Goal: Task Accomplishment & Management: Manage account settings

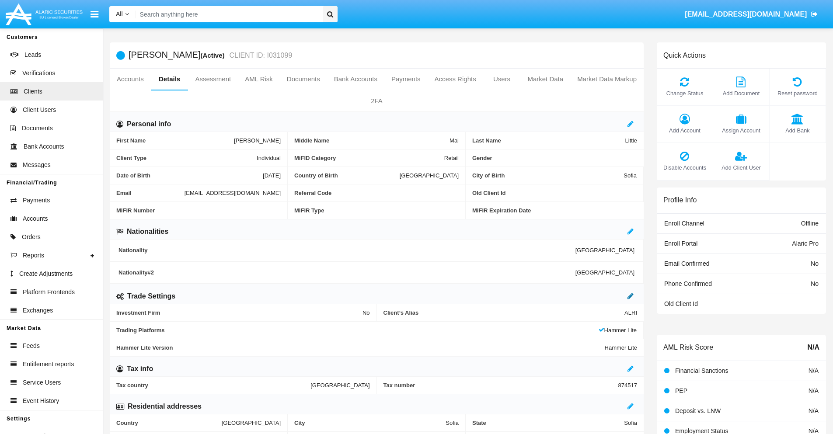
click at [631, 296] on icon at bounding box center [631, 296] width 6 height 7
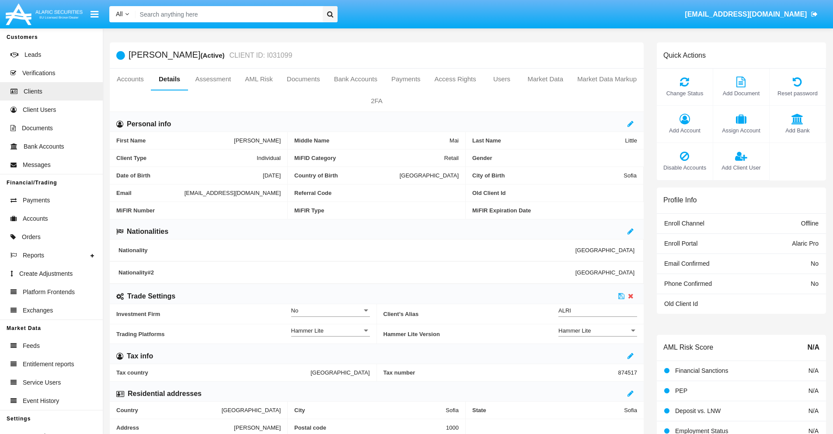
click at [598, 331] on div "Hammer Lite" at bounding box center [593, 330] width 71 height 7
click at [598, 335] on span "Hammer Lite Plus" at bounding box center [597, 335] width 79 height 17
click icon
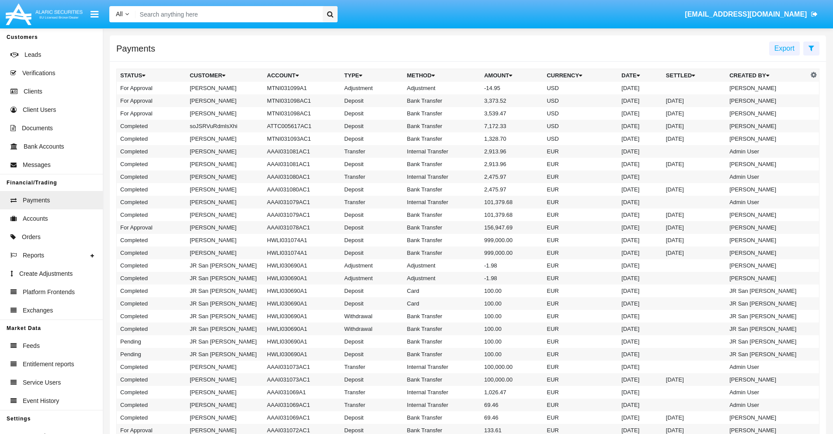
click at [298, 88] on td "MTNI031099A1" at bounding box center [302, 88] width 77 height 13
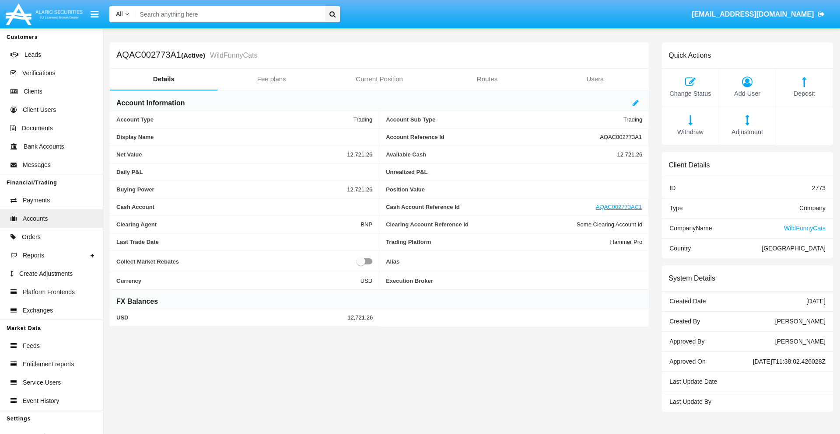
click at [747, 132] on span "Adjustment" at bounding box center [747, 133] width 48 height 10
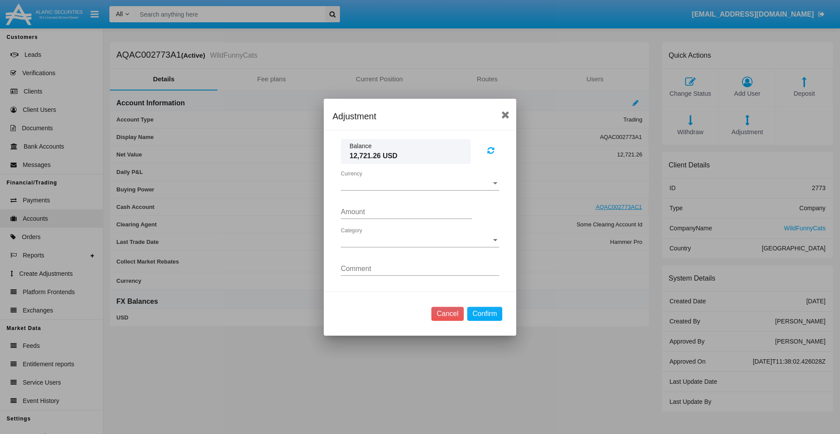
click at [420, 183] on span "Currency" at bounding box center [416, 184] width 150 height 8
click at [420, 190] on span "USD" at bounding box center [420, 190] width 158 height 21
click at [420, 240] on span "Category" at bounding box center [416, 241] width 150 height 8
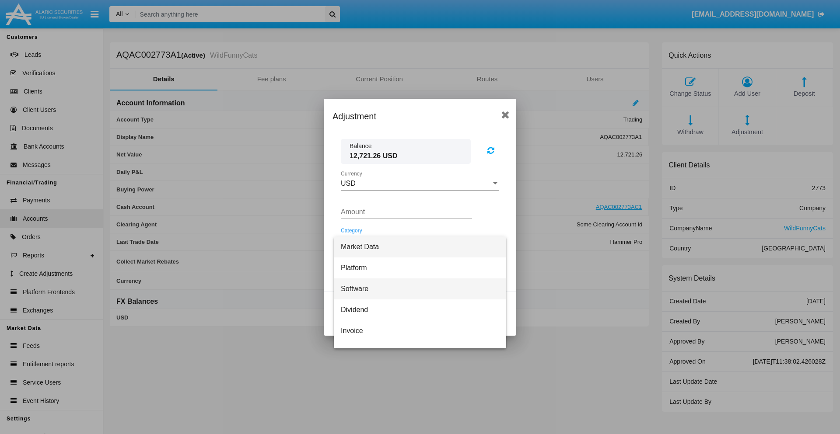
click at [416, 289] on span "Software" at bounding box center [420, 289] width 158 height 21
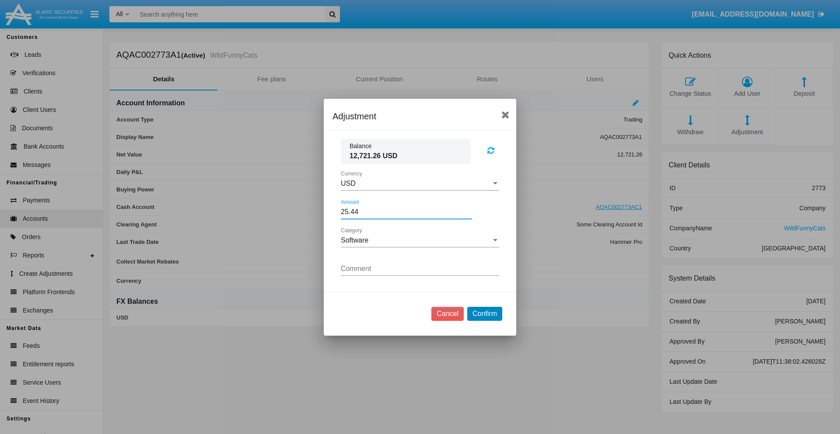
click at [484, 314] on button "Confirm" at bounding box center [484, 314] width 35 height 14
type input "25.4400"
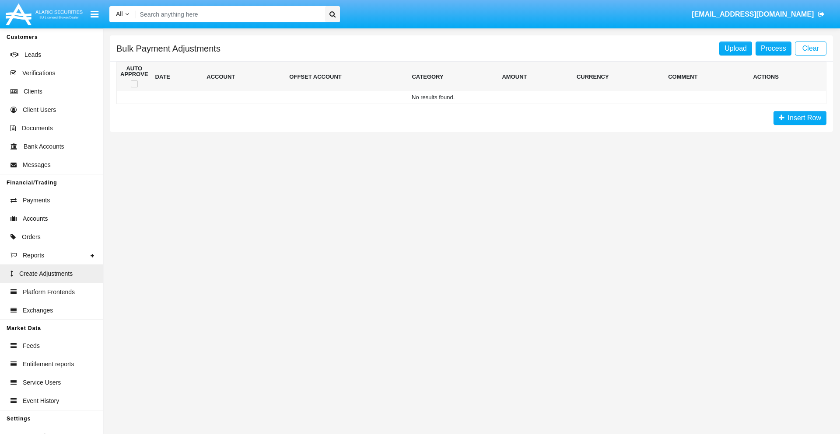
click at [799, 118] on span "Insert Row" at bounding box center [802, 117] width 37 height 7
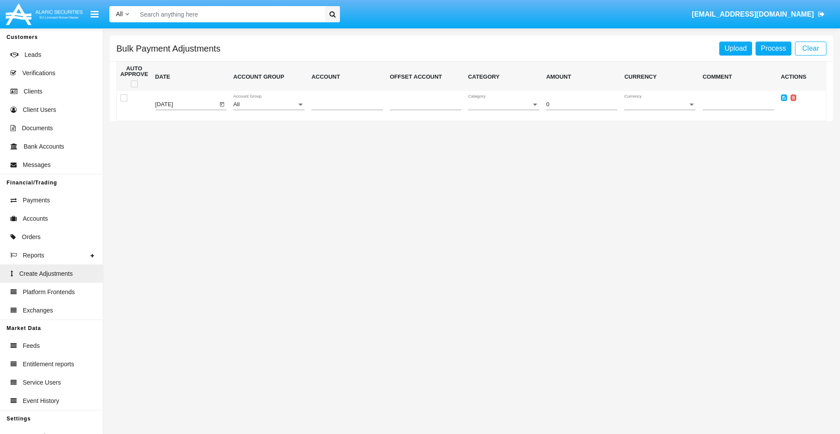
click at [268, 105] on div "All" at bounding box center [264, 104] width 63 height 7
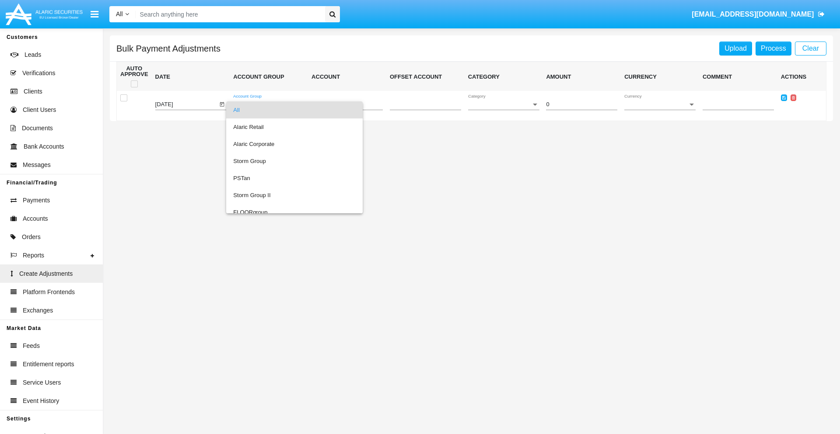
scroll to position [826, 0]
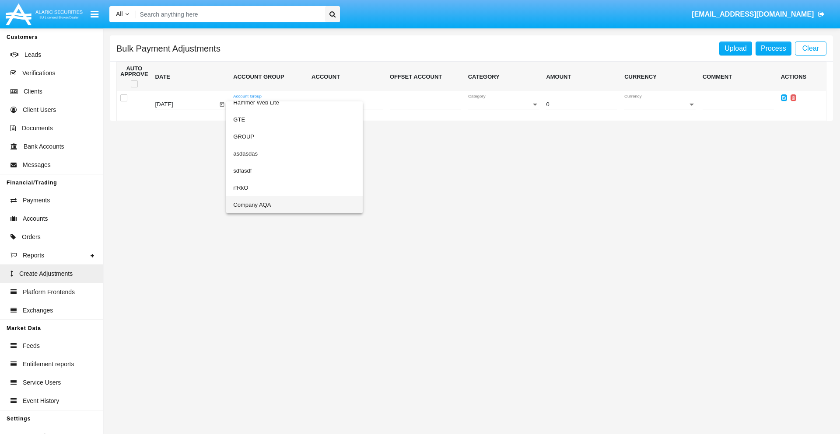
click at [276, 205] on span "Company AQA" at bounding box center [294, 204] width 122 height 17
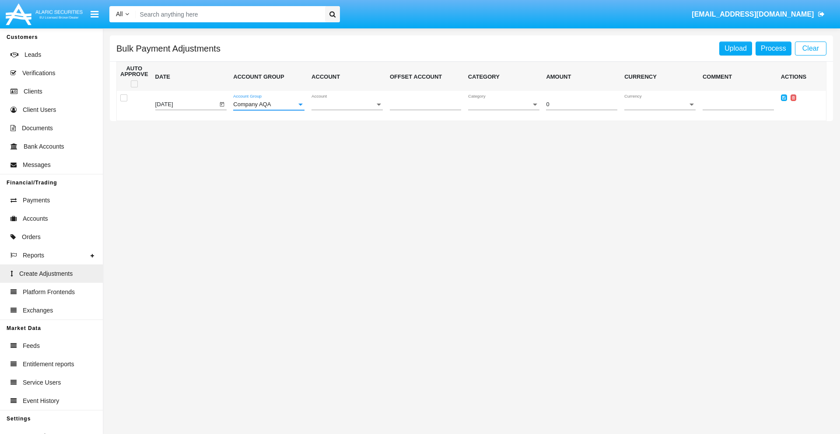
click at [347, 105] on span "Account" at bounding box center [342, 104] width 63 height 7
click at [343, 144] on span "AQAC002773A2" at bounding box center [346, 144] width 71 height 17
click at [503, 105] on span "Category" at bounding box center [499, 104] width 63 height 7
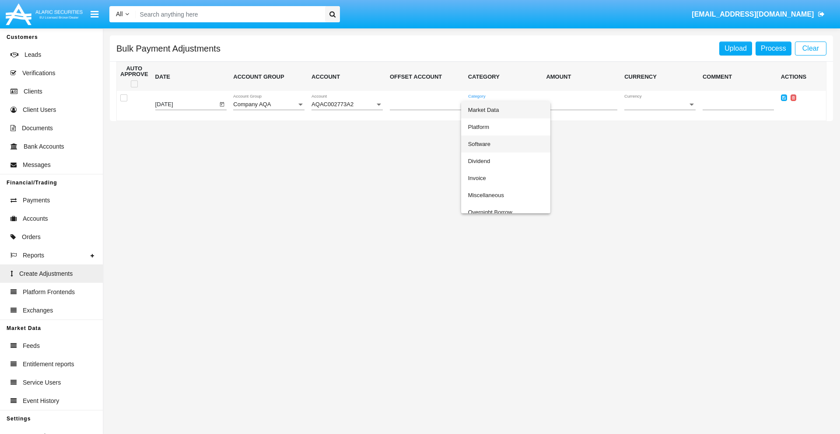
click at [505, 144] on span "Software" at bounding box center [505, 144] width 75 height 17
type input "-78.46"
click at [659, 105] on span "Currency" at bounding box center [655, 104] width 63 height 7
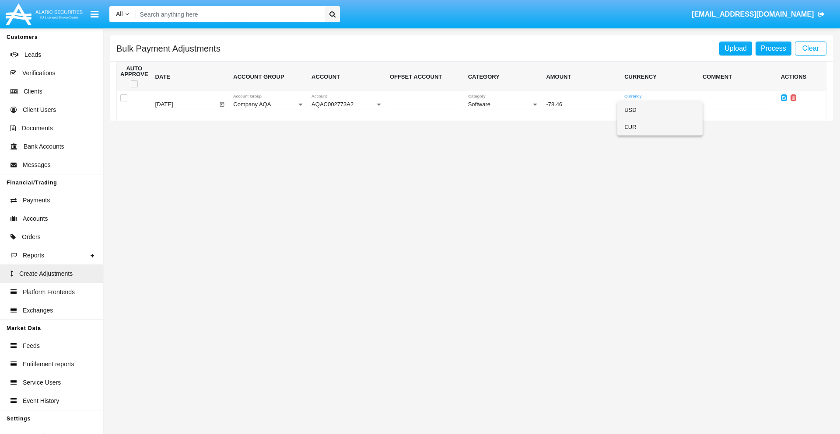
click at [659, 127] on span "EUR" at bounding box center [659, 127] width 71 height 17
click at [783, 98] on icon at bounding box center [783, 98] width 3 height 4
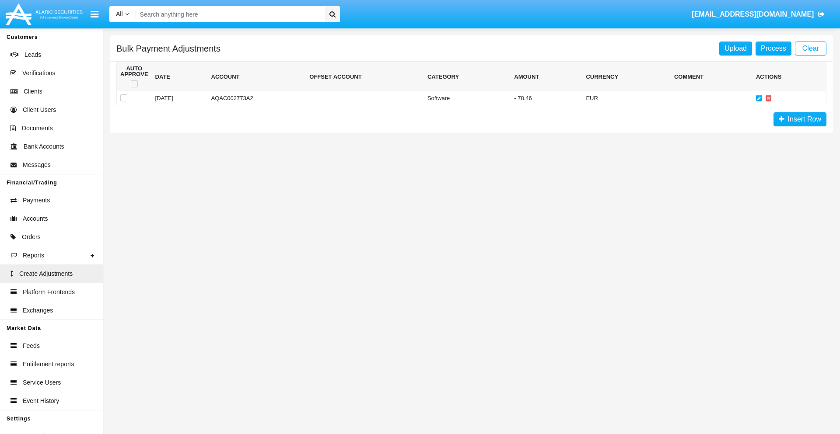
click at [134, 84] on span at bounding box center [134, 83] width 7 height 7
click at [134, 87] on input "checkbox" at bounding box center [134, 87] width 0 height 0
checkbox input "true"
click at [773, 48] on link "Process" at bounding box center [773, 49] width 36 height 14
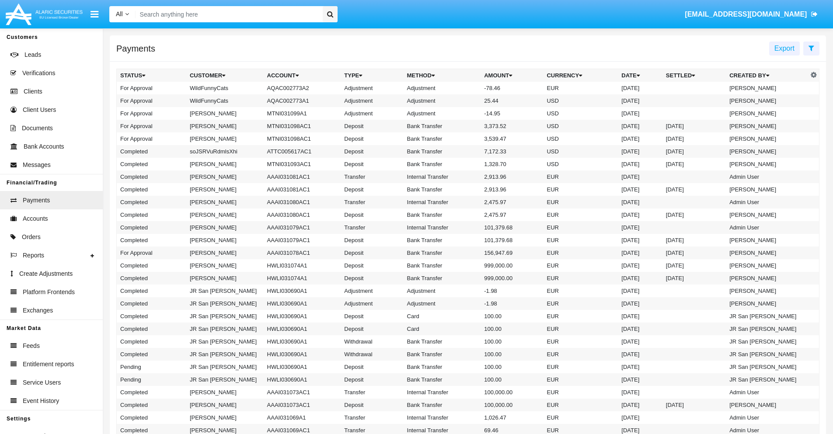
click at [468, 88] on td "Adjustment" at bounding box center [442, 88] width 77 height 13
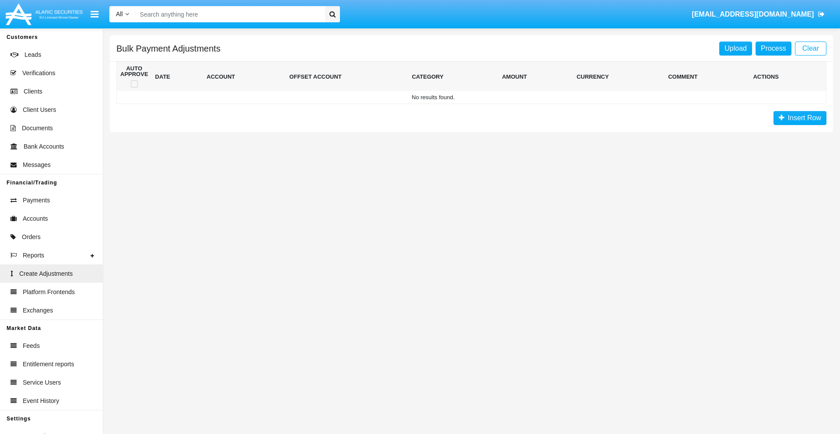
click at [799, 118] on span "Insert Row" at bounding box center [802, 117] width 37 height 7
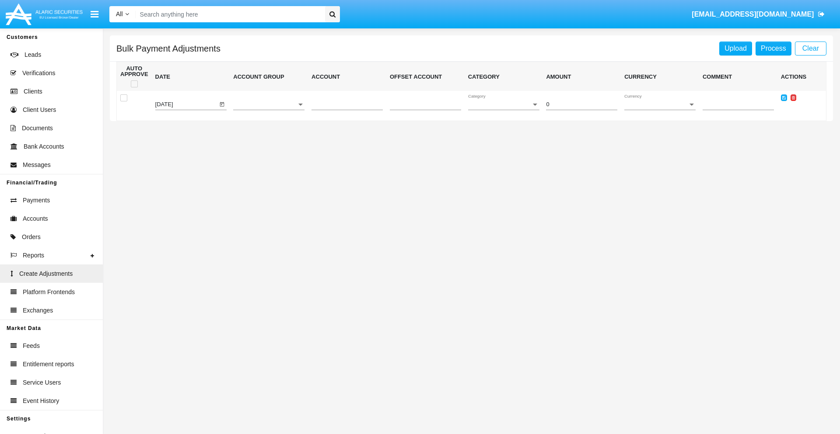
click at [792, 98] on icon at bounding box center [792, 98] width 3 height 4
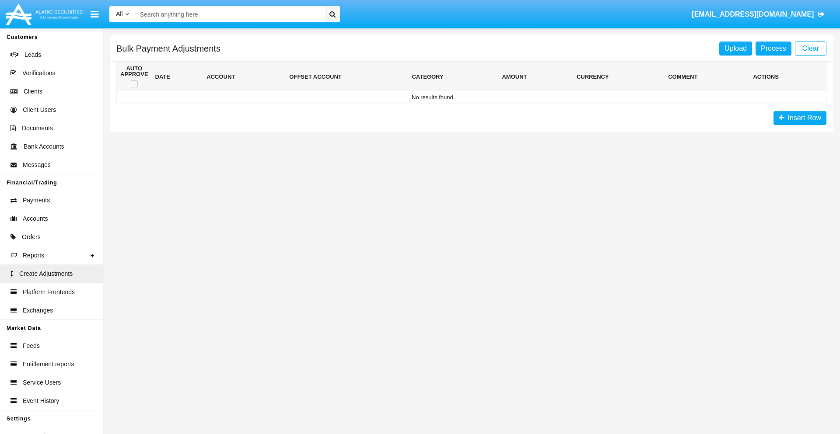
click at [799, 118] on span "Insert Row" at bounding box center [802, 117] width 37 height 7
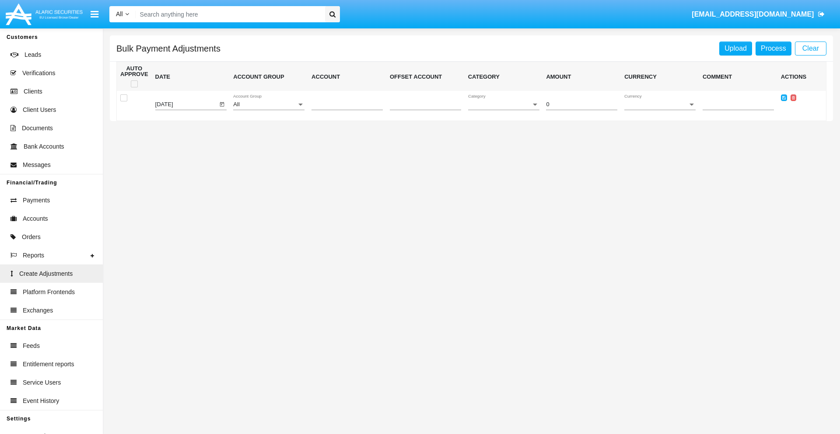
click at [268, 105] on div "All" at bounding box center [264, 104] width 63 height 7
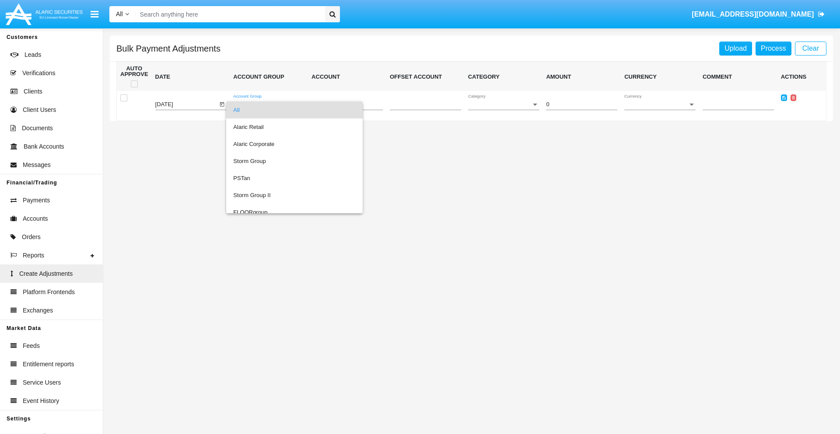
scroll to position [826, 0]
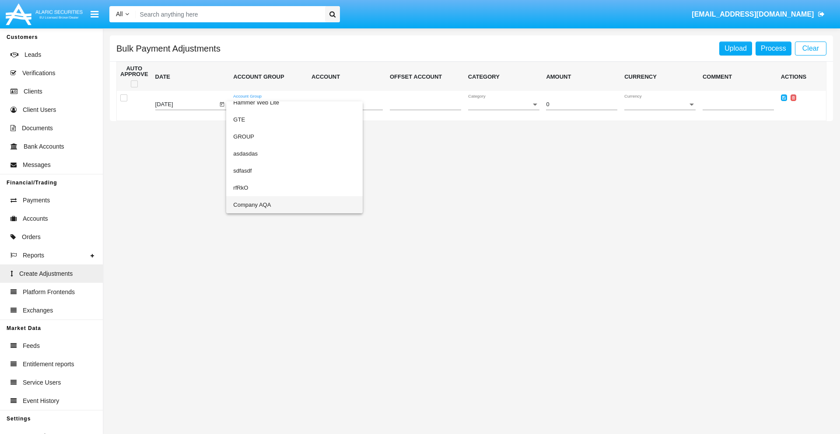
click at [276, 205] on span "Company AQA" at bounding box center [294, 204] width 122 height 17
click at [347, 105] on span "Account" at bounding box center [342, 104] width 63 height 7
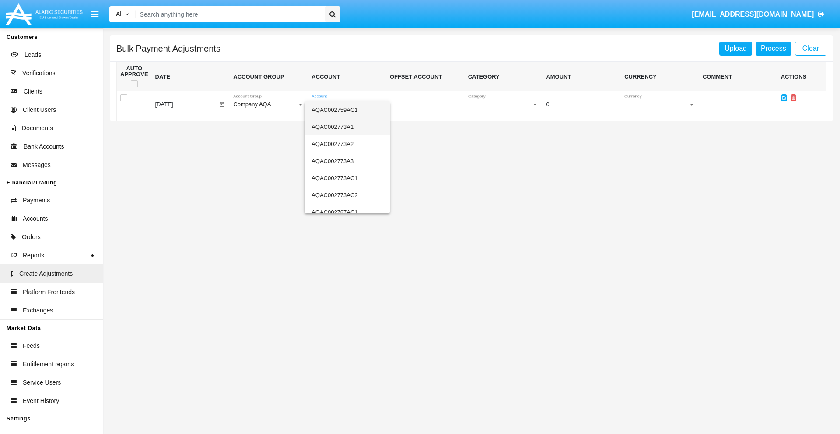
click at [343, 127] on span "AQAC002773A1" at bounding box center [346, 127] width 71 height 17
click at [503, 105] on span "Category" at bounding box center [499, 104] width 63 height 7
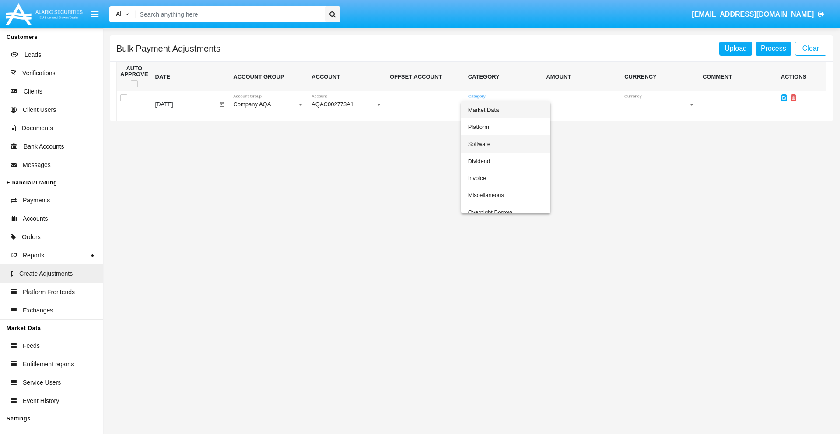
click at [505, 144] on span "Software" at bounding box center [505, 144] width 75 height 17
type input "-28.71"
click at [659, 105] on span "Currency" at bounding box center [655, 104] width 63 height 7
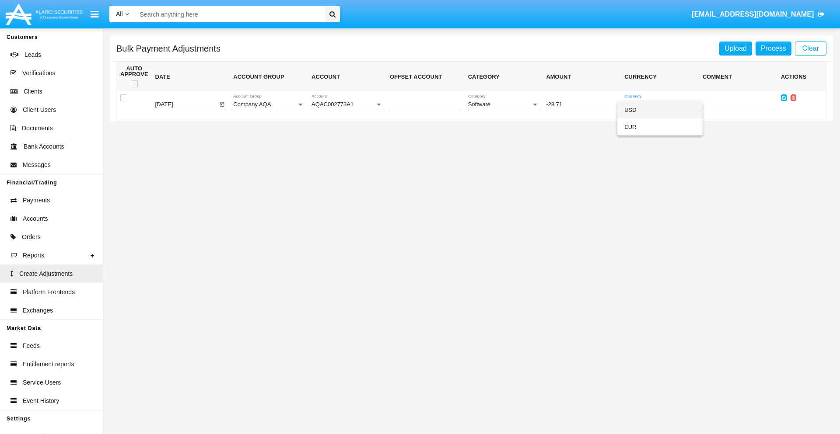
click at [659, 110] on span "USD" at bounding box center [659, 109] width 71 height 17
click at [783, 98] on icon at bounding box center [783, 98] width 3 height 4
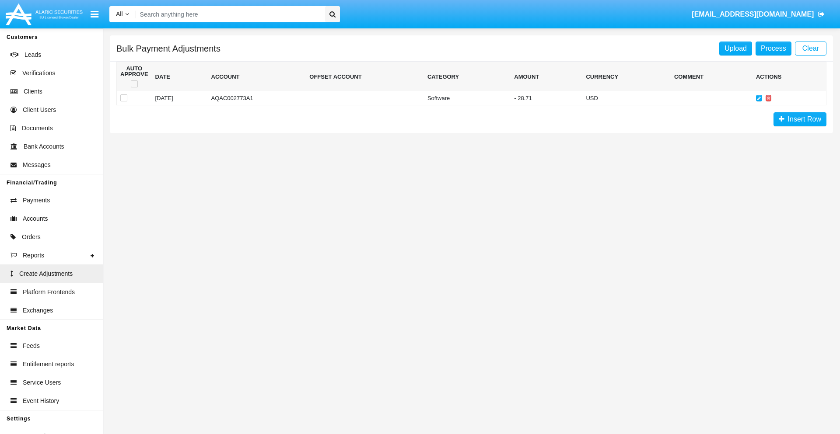
click at [134, 84] on span at bounding box center [134, 83] width 7 height 7
click at [134, 87] on input "checkbox" at bounding box center [134, 87] width 0 height 0
checkbox input "true"
click at [773, 48] on link "Process" at bounding box center [773, 49] width 36 height 14
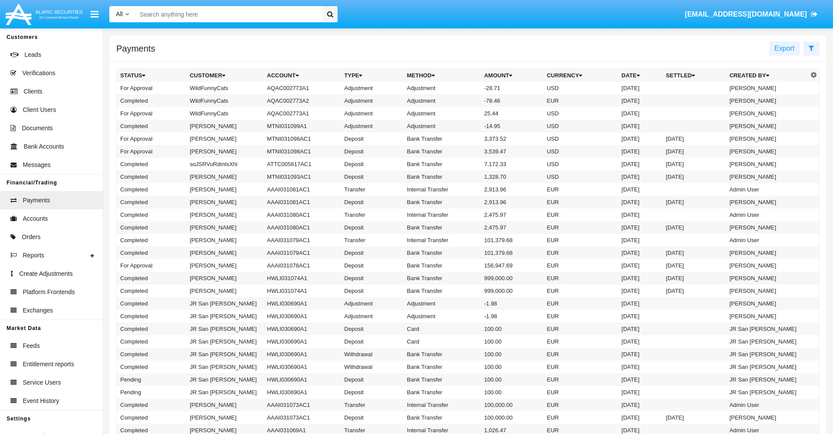
click at [468, 88] on td "Adjustment" at bounding box center [442, 88] width 77 height 13
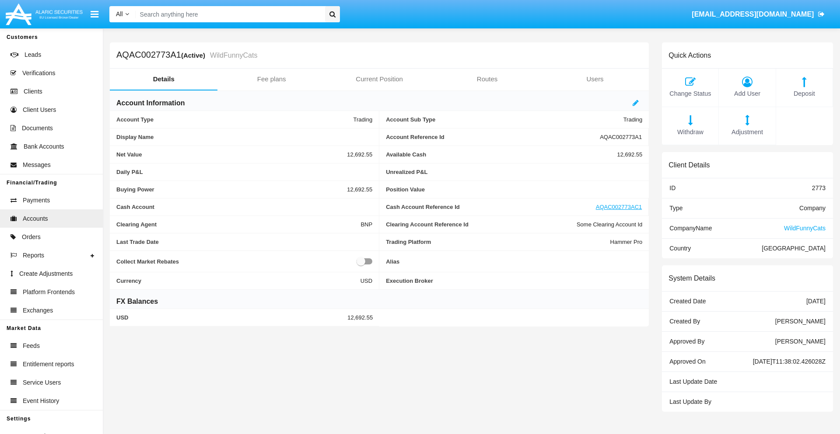
click at [804, 94] on span "Deposit" at bounding box center [804, 94] width 48 height 10
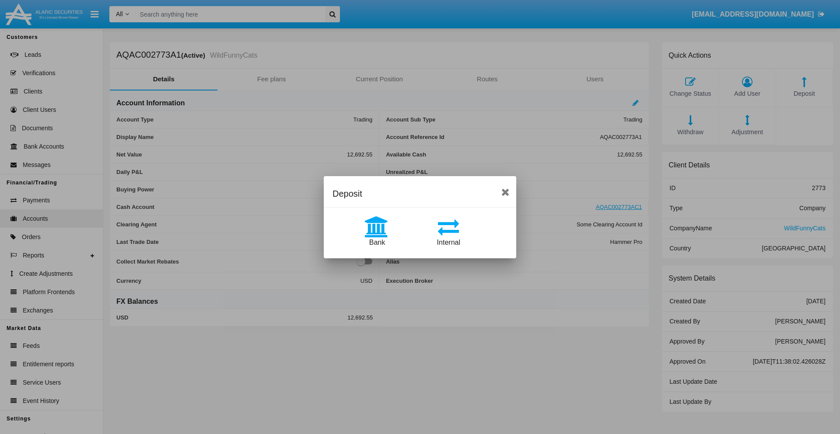
click at [377, 242] on span "Bank" at bounding box center [377, 242] width 16 height 7
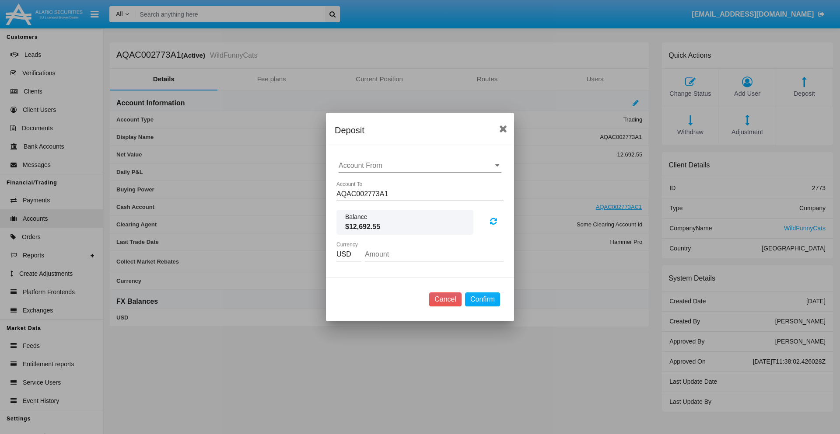
click at [420, 166] on input "Account From" at bounding box center [419, 166] width 163 height 8
click at [357, 183] on span "ACDC" at bounding box center [358, 182] width 20 height 7
type input "ACDC"
type input "66.43"
click at [482, 300] on button "Confirm" at bounding box center [482, 300] width 35 height 14
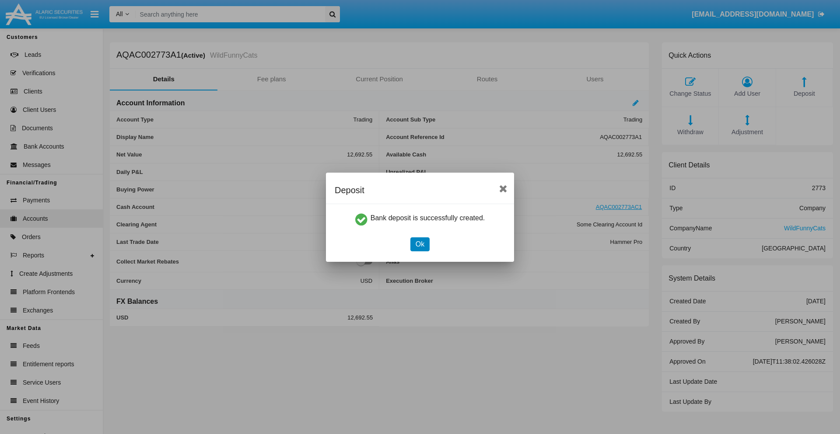
click at [419, 244] on button "Ok" at bounding box center [419, 244] width 19 height 14
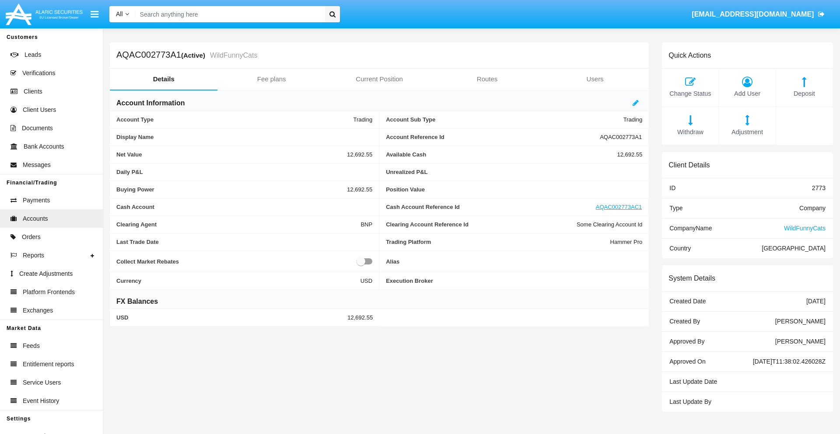
click at [804, 94] on span "Deposit" at bounding box center [804, 94] width 48 height 10
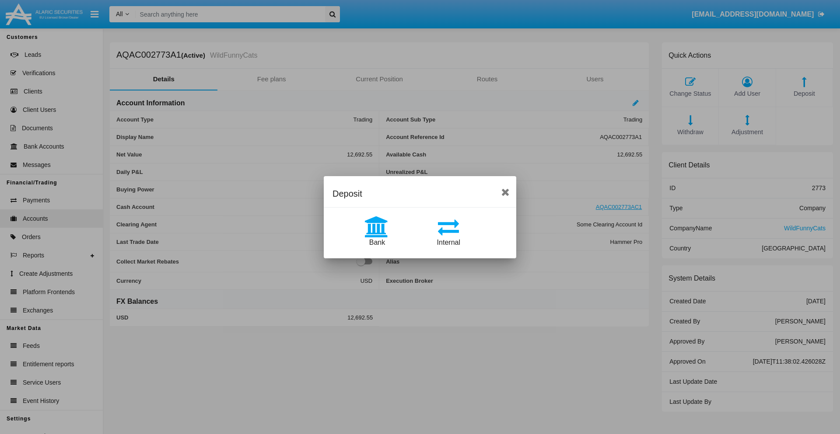
click at [448, 242] on span "Internal" at bounding box center [448, 242] width 23 height 7
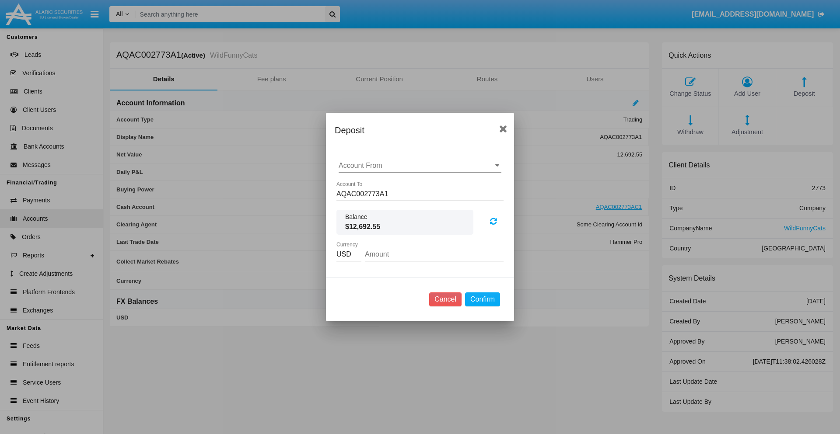
click at [420, 166] on input "Account From" at bounding box center [419, 166] width 163 height 8
click at [376, 204] on span "AQAC002773AC1" at bounding box center [376, 203] width 57 height 7
type input "AQAC002773AC1"
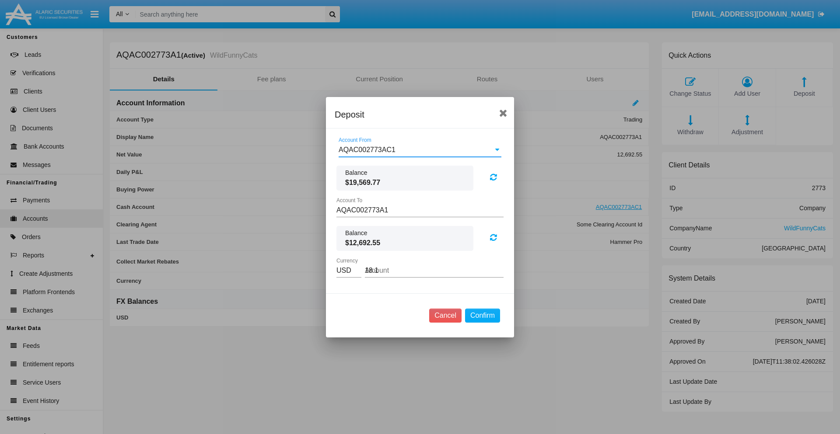
type input "18.17"
click at [482, 315] on button "Confirm" at bounding box center [482, 316] width 35 height 14
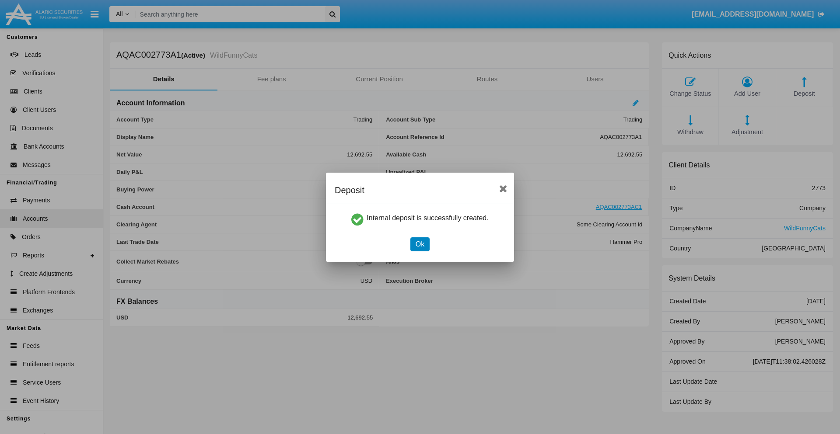
click at [419, 244] on button "Ok" at bounding box center [419, 244] width 19 height 14
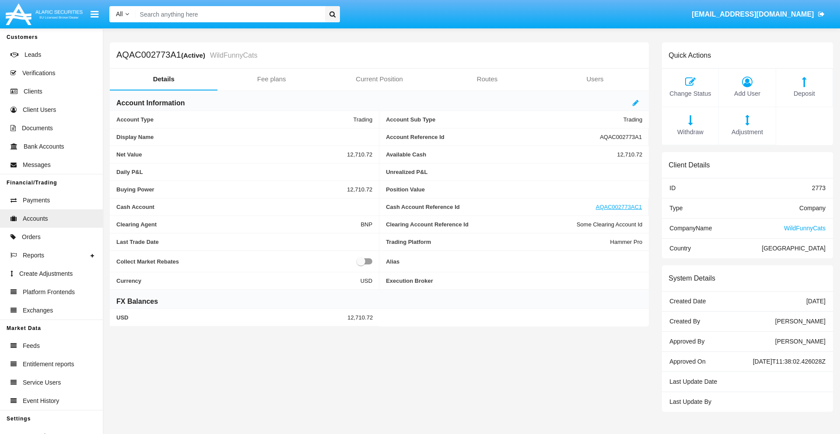
click at [690, 132] on span "Withdraw" at bounding box center [690, 133] width 48 height 10
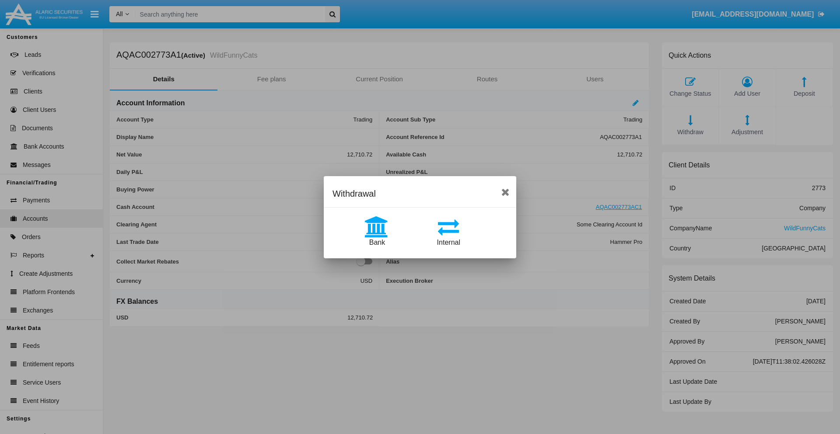
click at [448, 242] on span "Internal" at bounding box center [448, 242] width 23 height 7
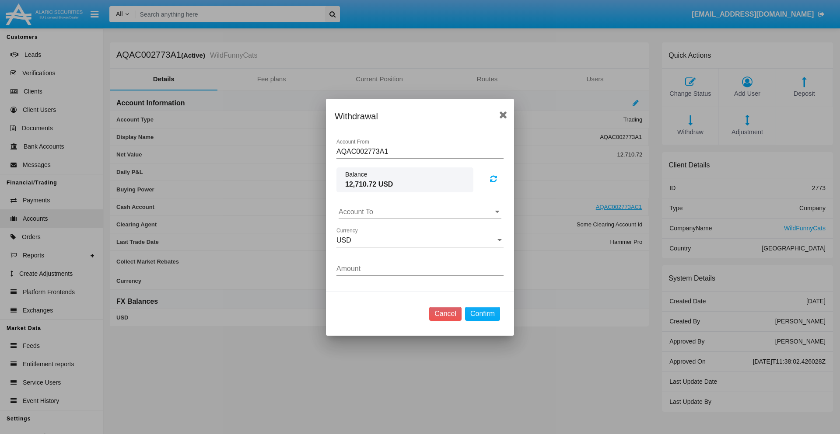
click at [420, 212] on input "Account To" at bounding box center [419, 212] width 163 height 8
click at [376, 250] on span "AQAC002773AC1" at bounding box center [376, 250] width 57 height 7
type input "AQAC002773AC1"
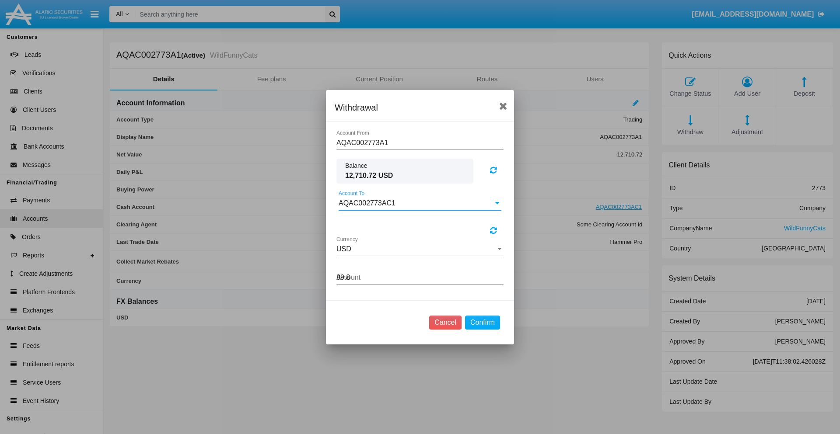
type input "89.82"
click at [482, 322] on button "Confirm" at bounding box center [482, 323] width 35 height 14
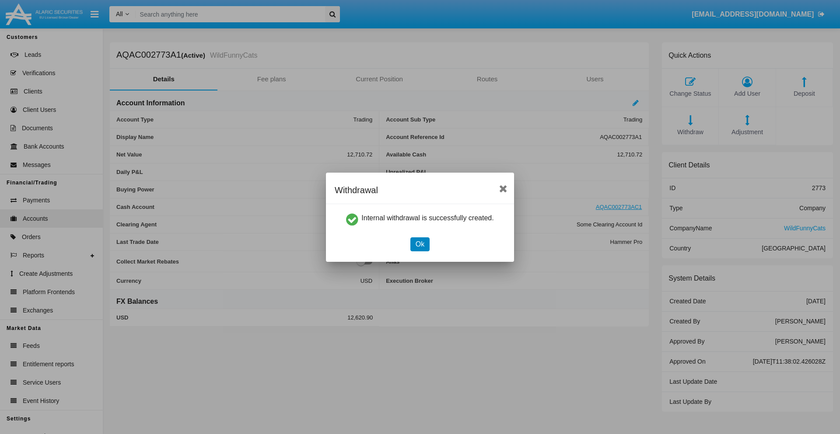
click at [419, 244] on button "Ok" at bounding box center [419, 244] width 19 height 14
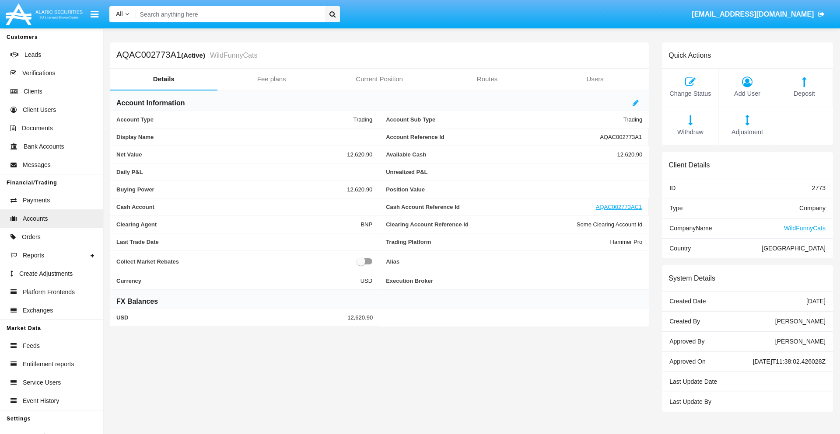
click at [690, 132] on span "Withdraw" at bounding box center [690, 133] width 48 height 10
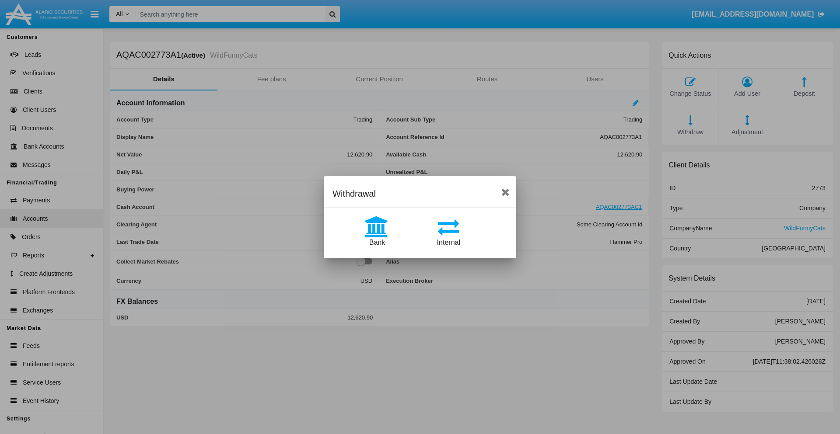
click at [377, 242] on span "Bank" at bounding box center [377, 242] width 16 height 7
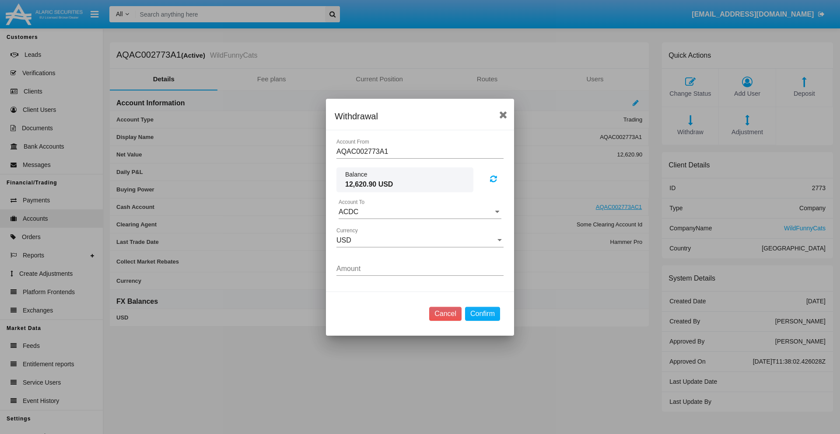
click at [420, 212] on input "ACDC" at bounding box center [419, 212] width 163 height 8
click at [357, 229] on span "ACDC" at bounding box center [358, 229] width 20 height 7
type input "ACDC"
type input "9.07"
click at [482, 314] on button "Confirm" at bounding box center [482, 314] width 35 height 14
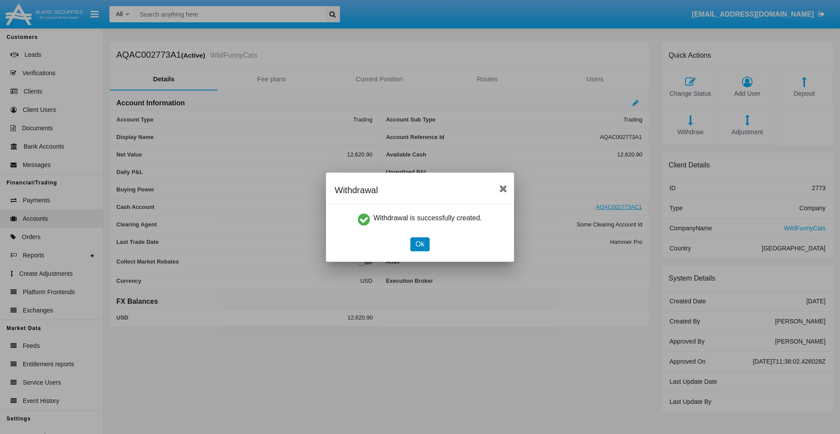
click at [419, 244] on button "Ok" at bounding box center [419, 244] width 19 height 14
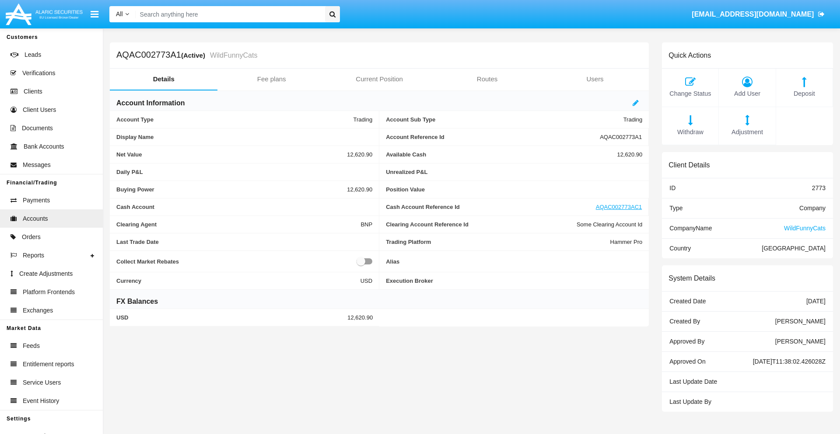
click at [747, 132] on span "Adjustment" at bounding box center [747, 133] width 48 height 10
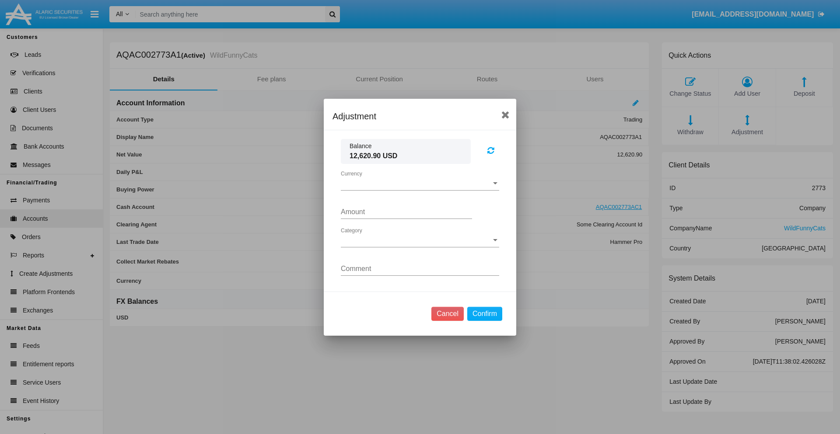
click at [420, 183] on span "Currency" at bounding box center [416, 184] width 150 height 8
click at [420, 190] on span "USD" at bounding box center [413, 190] width 144 height 21
click at [420, 240] on span "Category" at bounding box center [416, 241] width 150 height 8
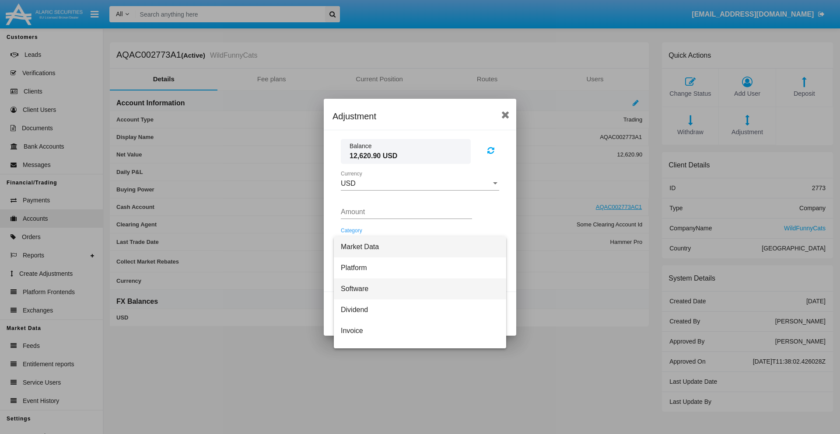
click at [416, 289] on span "Software" at bounding box center [420, 289] width 158 height 21
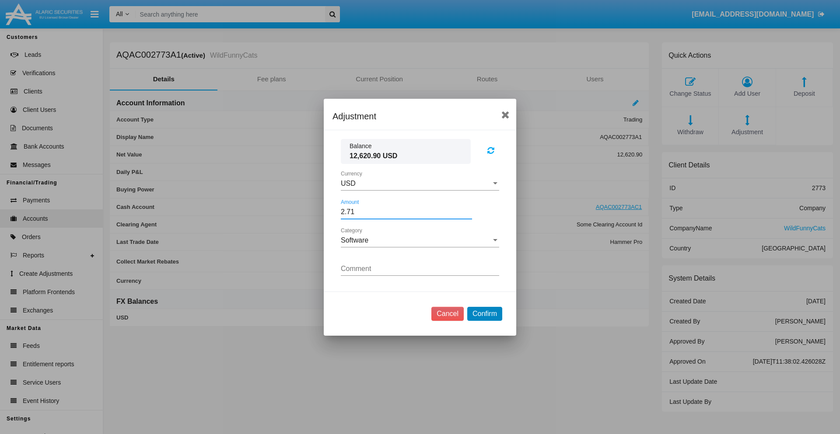
click at [484, 314] on button "Confirm" at bounding box center [484, 314] width 35 height 14
type input "2.7100"
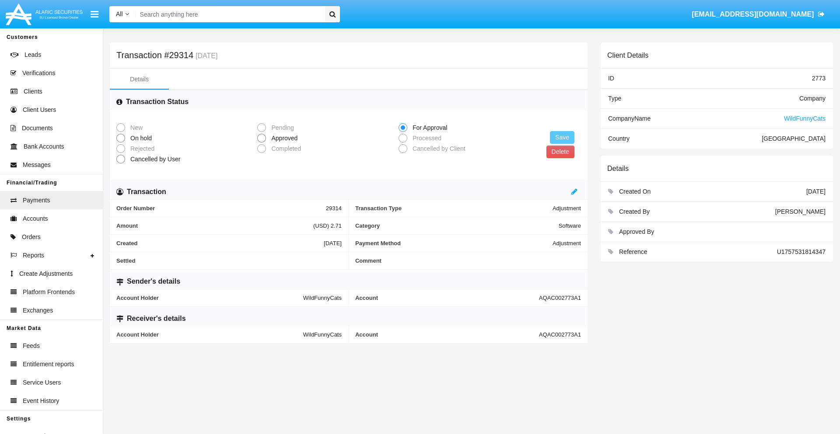
click at [282, 138] on span "Approved" at bounding box center [283, 138] width 34 height 9
click at [261, 143] on input "Approved" at bounding box center [261, 143] width 0 height 0
radio input "true"
click at [562, 137] on button "Save" at bounding box center [562, 137] width 24 height 13
click at [560, 152] on button "Delete" at bounding box center [560, 152] width 28 height 13
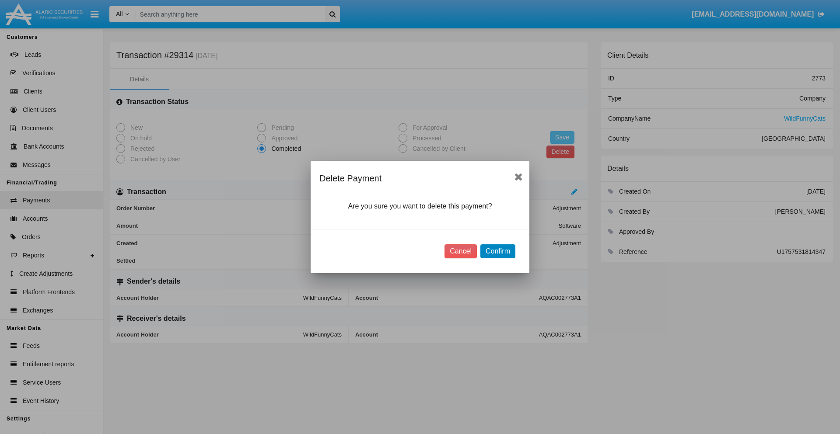
click at [497, 251] on button "Confirm" at bounding box center [497, 251] width 35 height 14
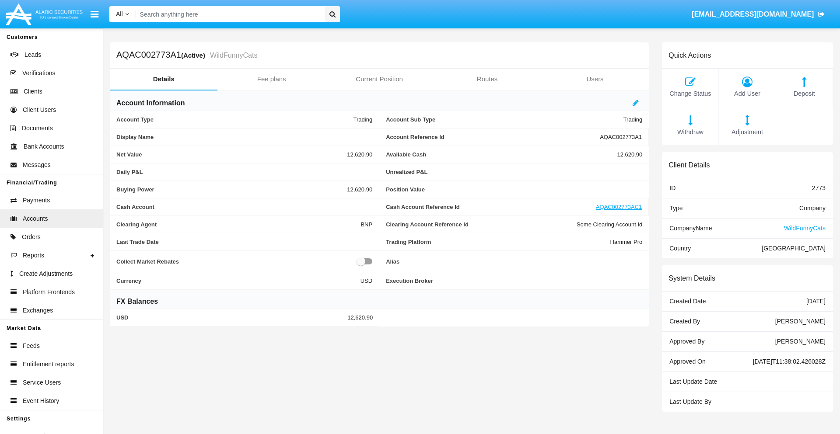
click at [804, 94] on span "Deposit" at bounding box center [804, 94] width 48 height 10
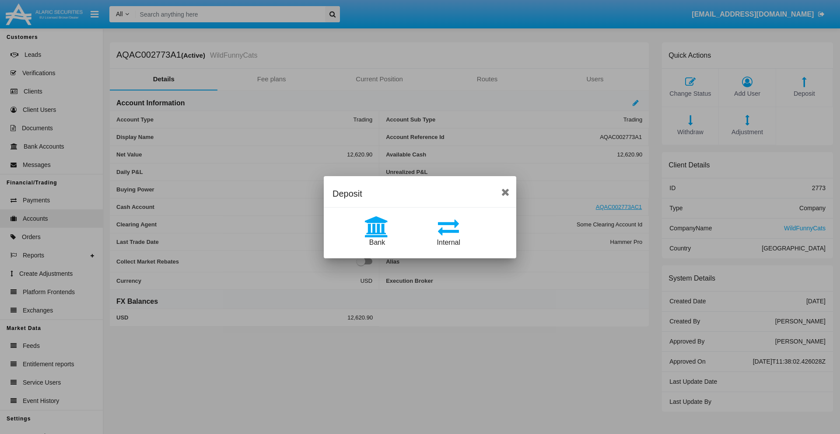
click at [377, 242] on span "Bank" at bounding box center [377, 242] width 16 height 7
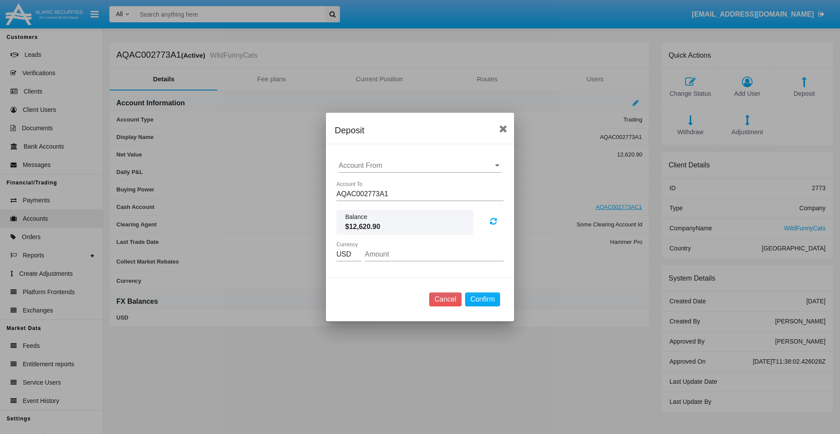
click at [420, 166] on input "Account From" at bounding box center [419, 166] width 163 height 8
click at [357, 183] on span "ACDC" at bounding box center [358, 182] width 20 height 7
type input "ACDC"
type input "95.71"
click at [482, 300] on button "Confirm" at bounding box center [482, 300] width 35 height 14
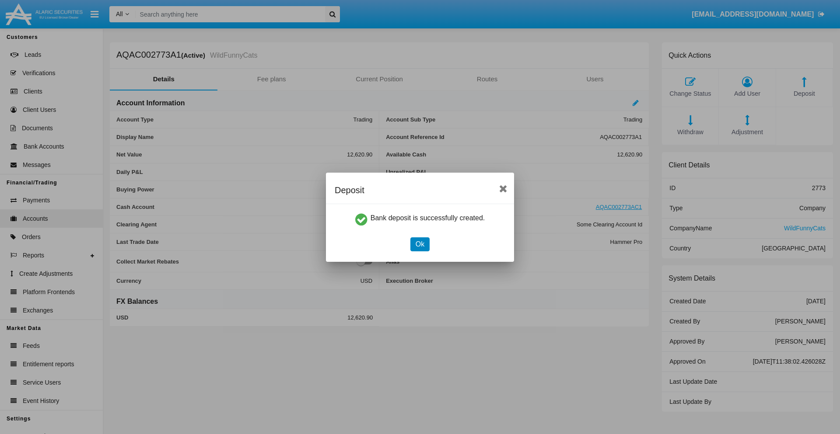
click at [419, 244] on button "Ok" at bounding box center [419, 244] width 19 height 14
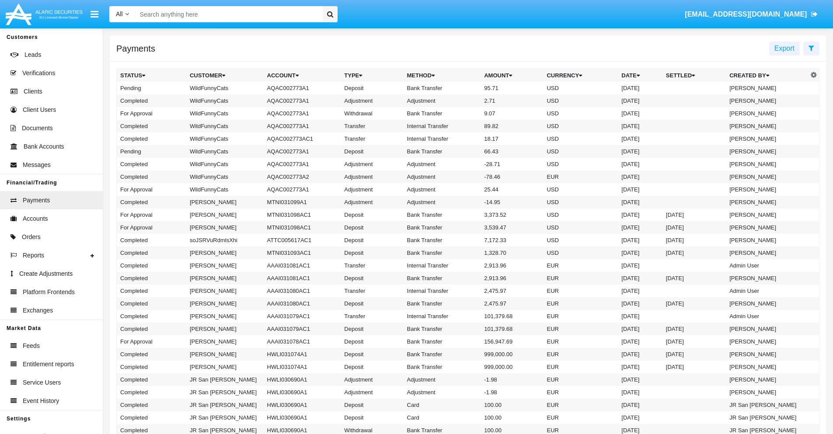
click at [468, 88] on td "Bank Transfer" at bounding box center [442, 88] width 77 height 13
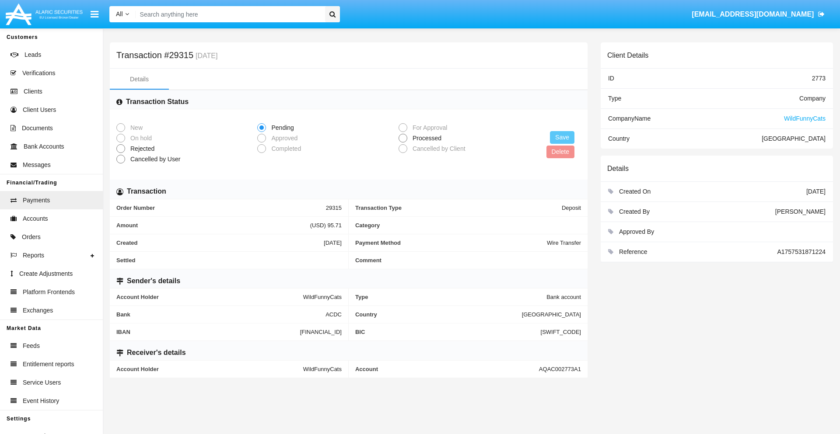
click at [425, 138] on span "Processed" at bounding box center [425, 138] width 36 height 9
click at [403, 143] on input "Processed" at bounding box center [402, 143] width 0 height 0
radio input "true"
click at [562, 137] on button "Save" at bounding box center [562, 137] width 24 height 13
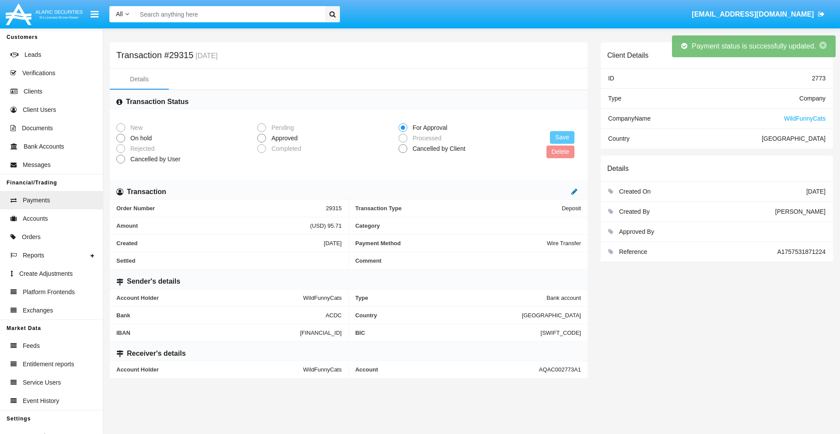
click at [574, 192] on icon at bounding box center [574, 191] width 6 height 7
type input "38.39"
click at [565, 192] on icon at bounding box center [565, 191] width 6 height 7
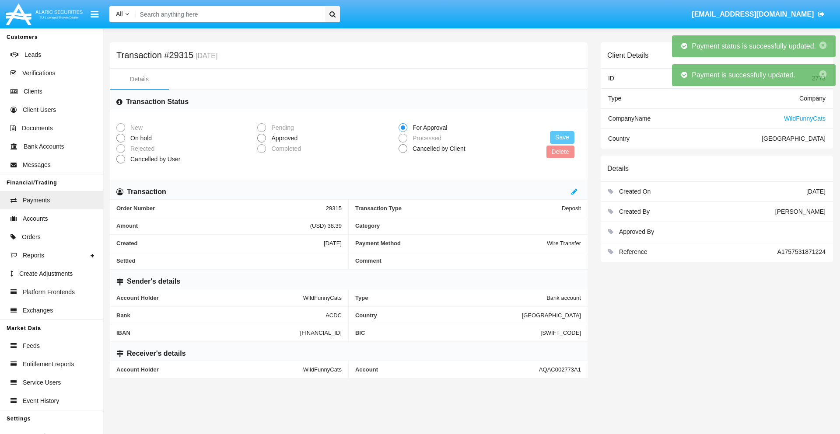
click at [282, 138] on span "Approved" at bounding box center [283, 138] width 34 height 9
click at [261, 143] on input "Approved" at bounding box center [261, 143] width 0 height 0
radio input "true"
click at [562, 137] on button "Save" at bounding box center [562, 137] width 24 height 13
